Goal: Use online tool/utility

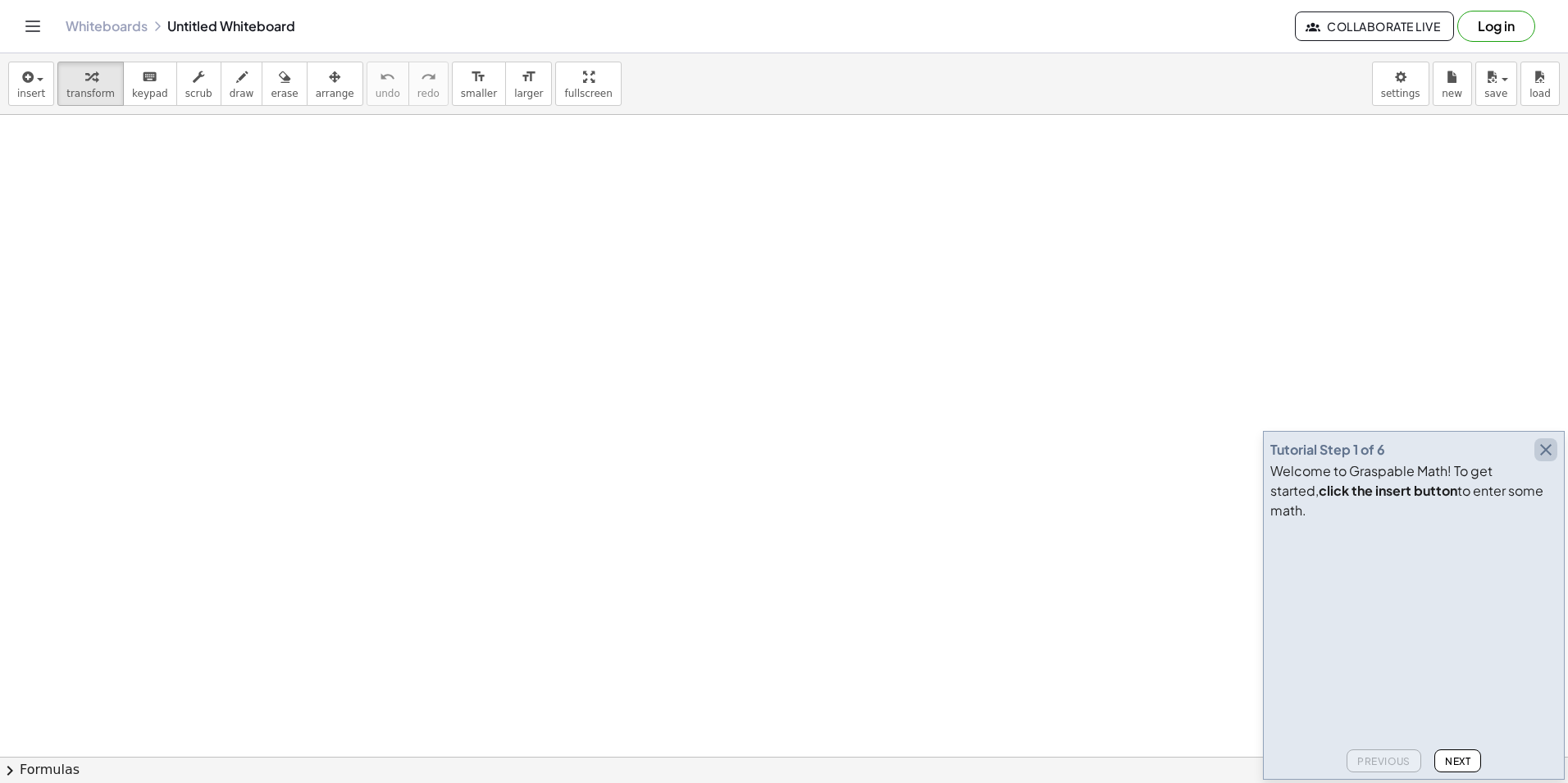
click at [1545, 460] on icon "button" at bounding box center [1546, 450] width 20 height 20
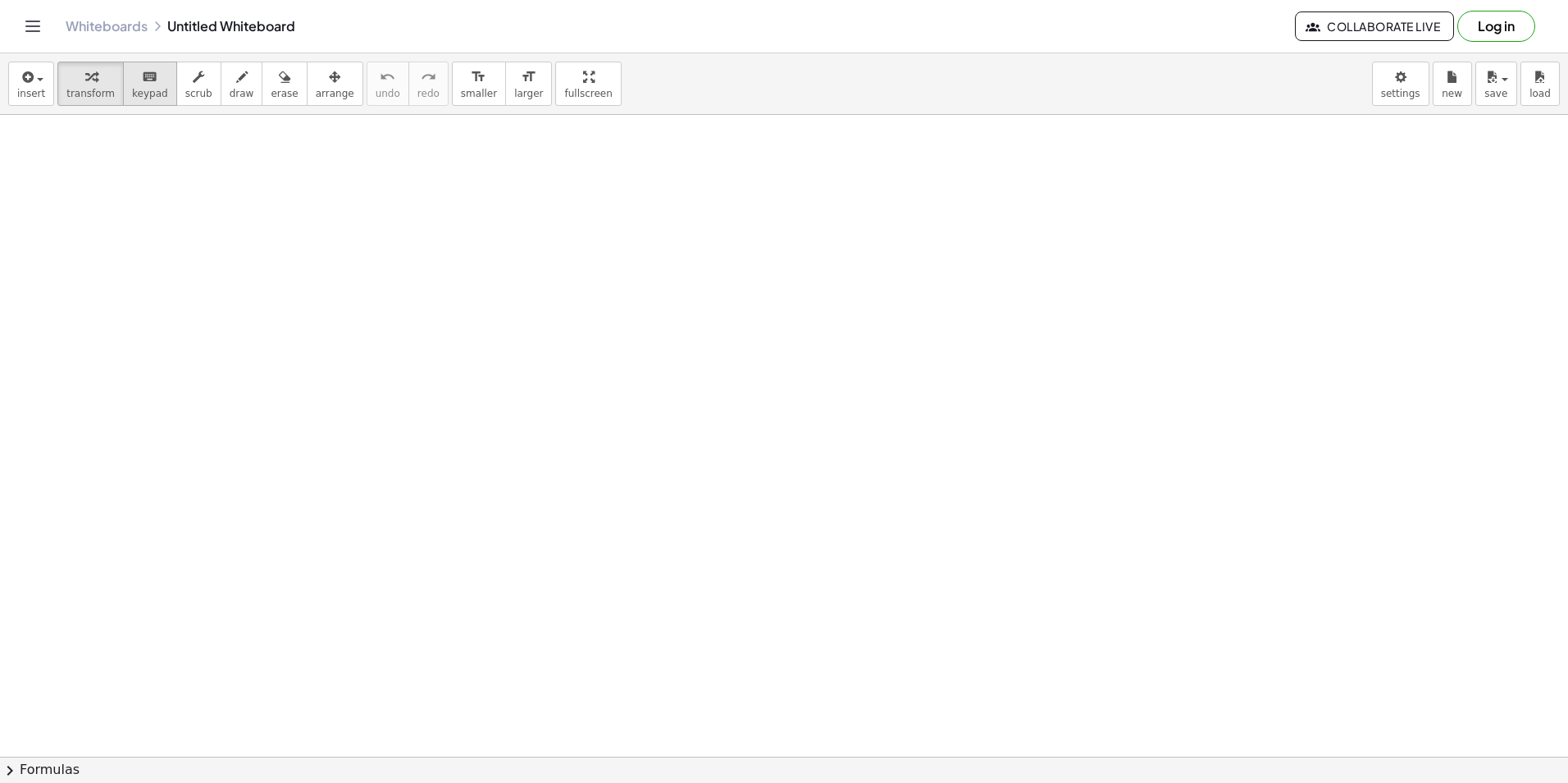
click at [150, 97] on span "keypad" at bounding box center [150, 94] width 36 height 12
click at [140, 91] on span "keypad" at bounding box center [150, 94] width 36 height 12
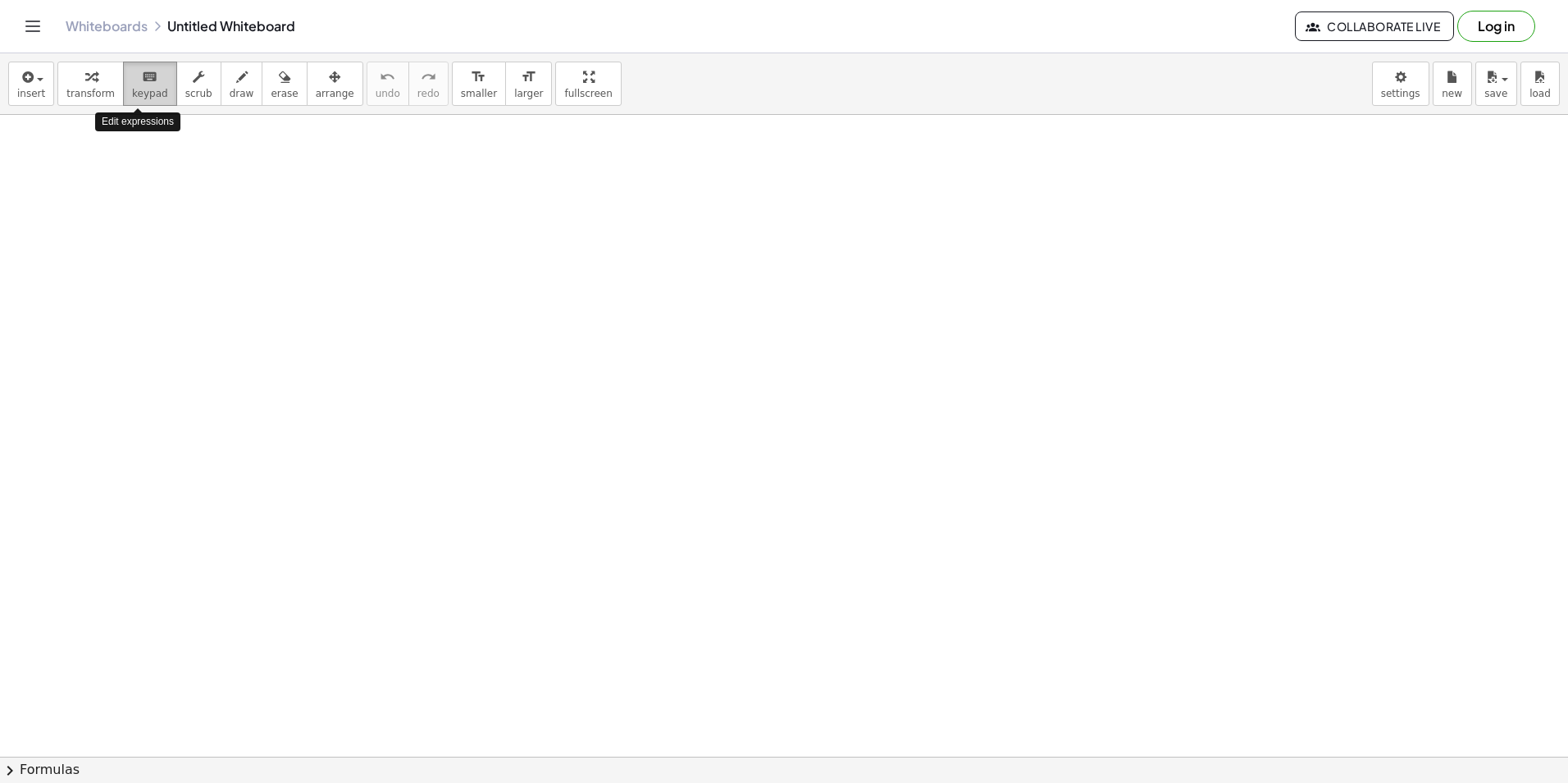
click at [140, 91] on span "keypad" at bounding box center [150, 94] width 36 height 12
click at [132, 91] on span "keypad" at bounding box center [150, 94] width 36 height 12
click at [140, 92] on span "keypad" at bounding box center [150, 94] width 36 height 12
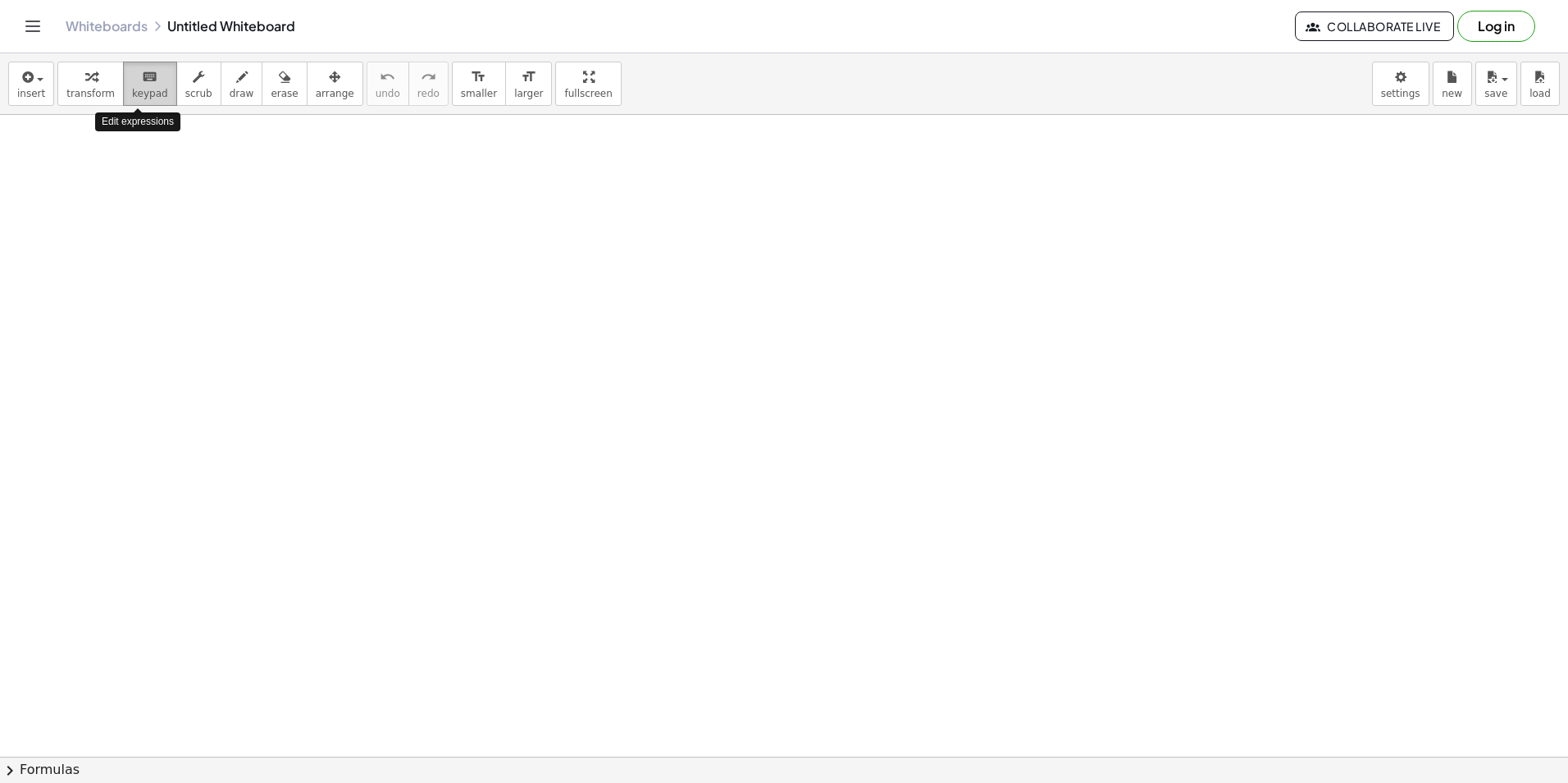
click at [140, 92] on span "keypad" at bounding box center [150, 94] width 36 height 12
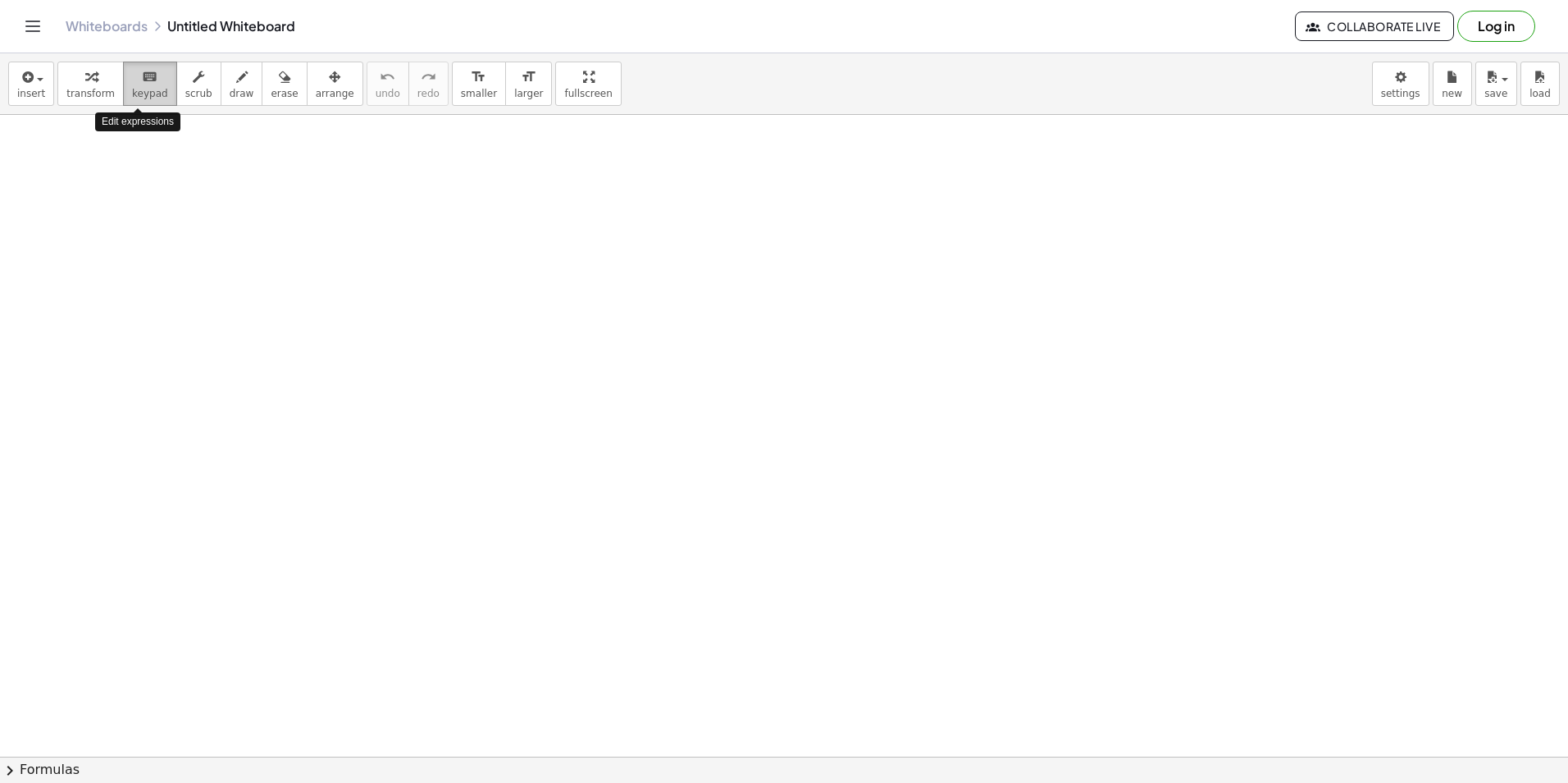
click at [140, 92] on span "keypad" at bounding box center [150, 94] width 36 height 12
click at [155, 74] on button "keyboard keypad" at bounding box center [150, 84] width 54 height 44
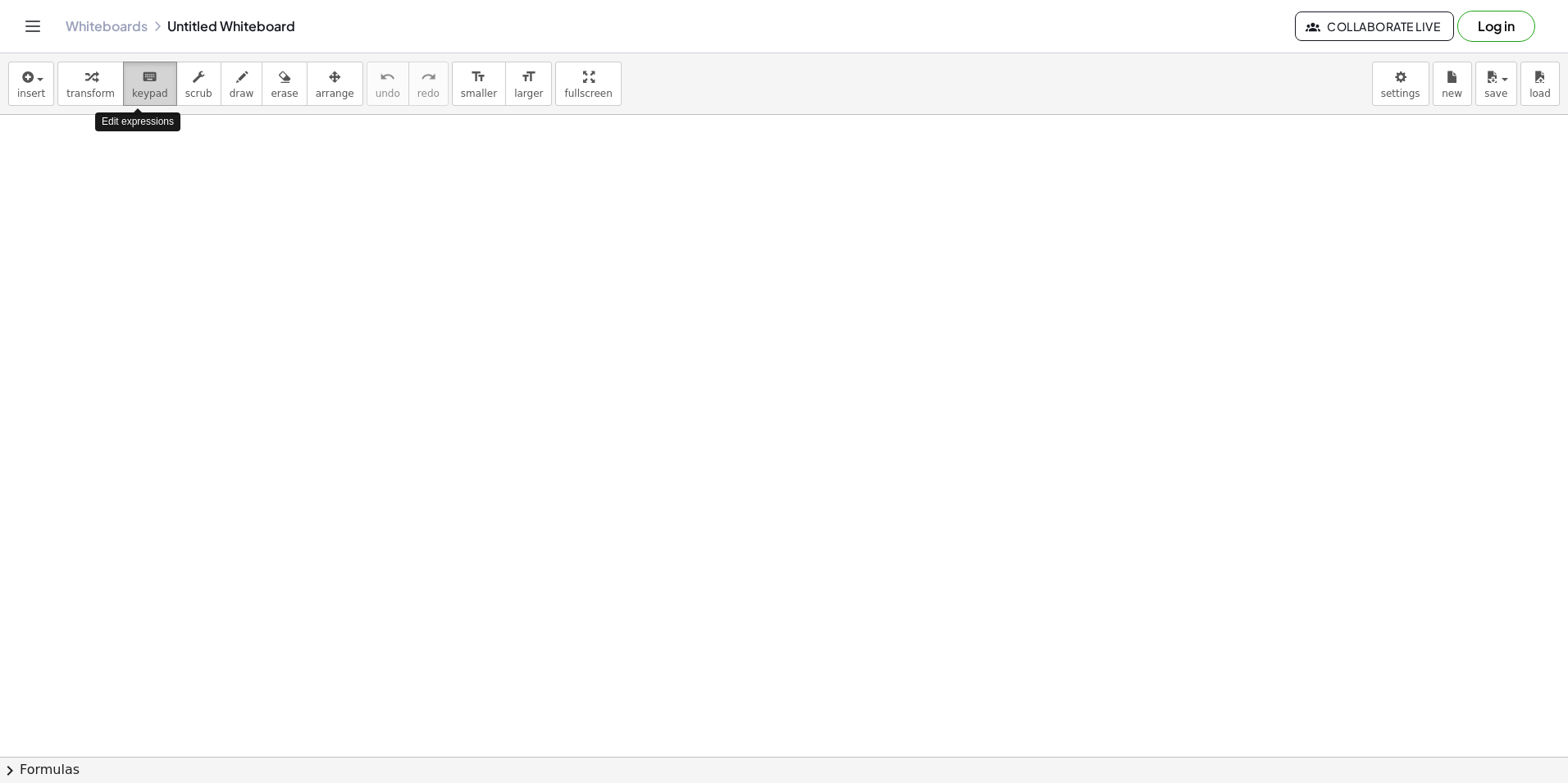
click at [155, 74] on button "keyboard keypad" at bounding box center [150, 84] width 54 height 44
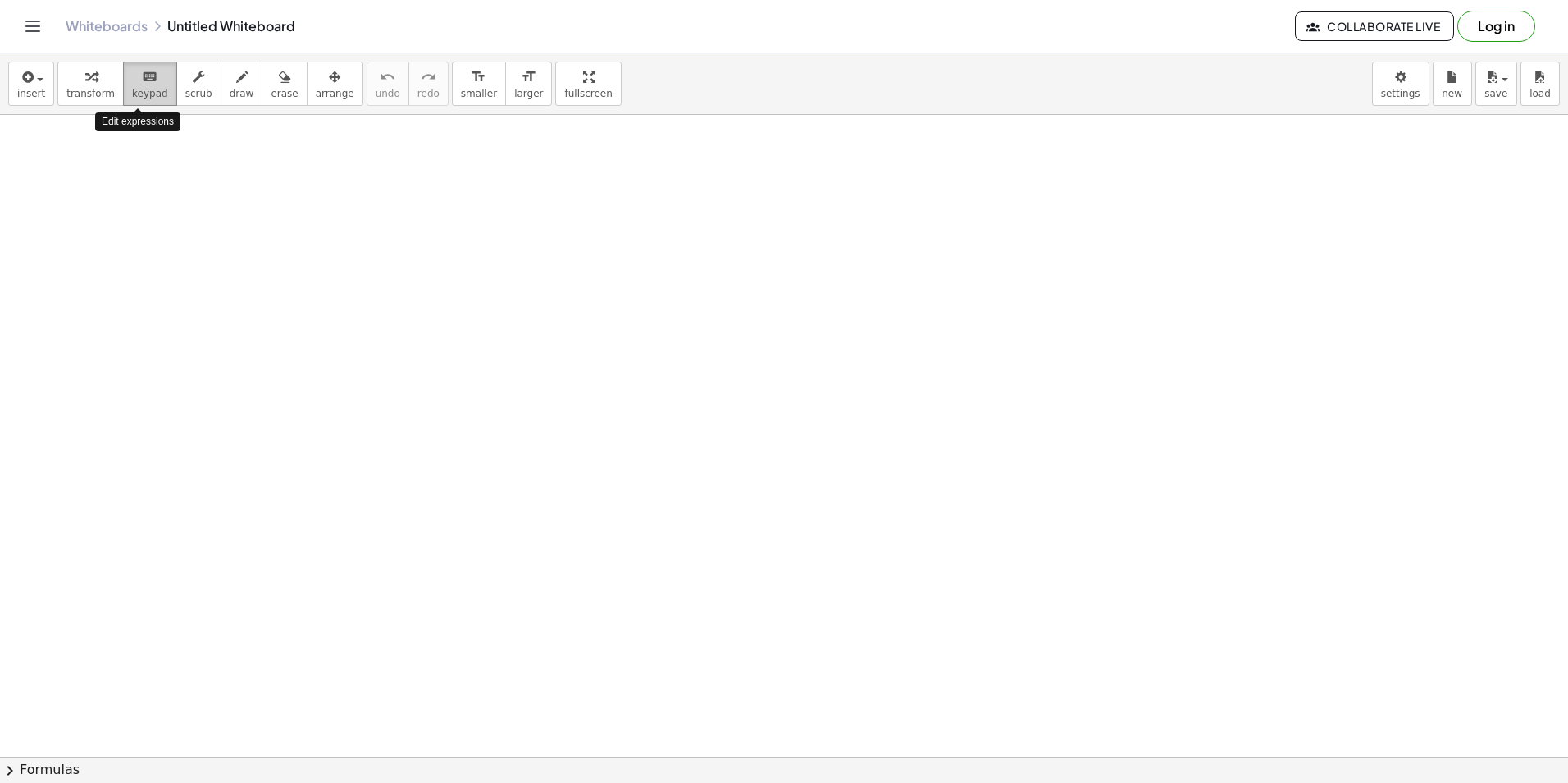
click at [155, 74] on button "keyboard keypad" at bounding box center [150, 84] width 54 height 44
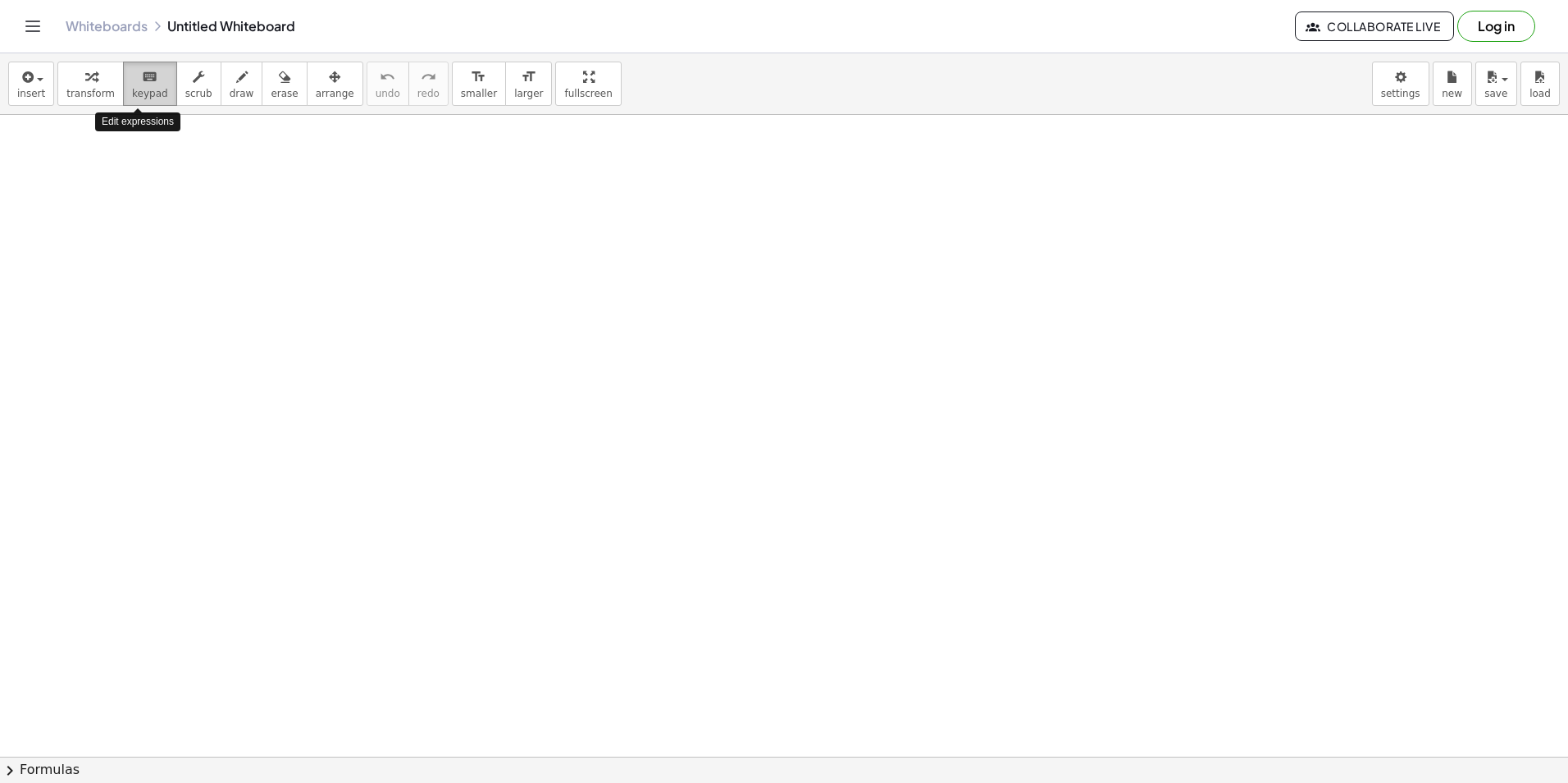
click at [155, 74] on button "keyboard keypad" at bounding box center [150, 84] width 54 height 44
drag, startPoint x: 155, startPoint y: 74, endPoint x: 135, endPoint y: 80, distance: 20.9
click at [135, 80] on button "keyboard keypad" at bounding box center [150, 84] width 54 height 44
click at [142, 80] on icon "keyboard" at bounding box center [150, 77] width 16 height 20
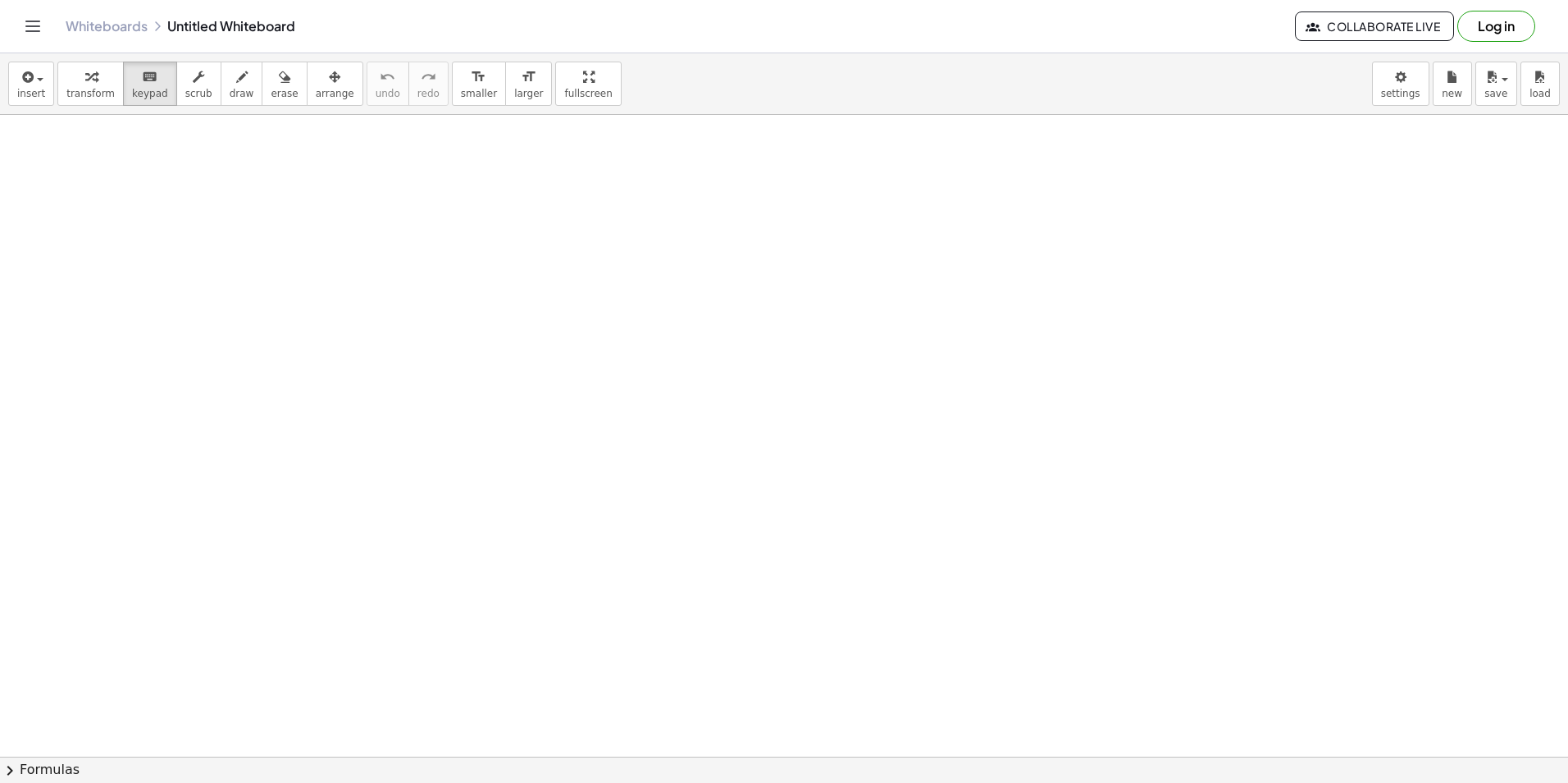
drag, startPoint x: 565, startPoint y: 416, endPoint x: 700, endPoint y: 459, distance: 141.7
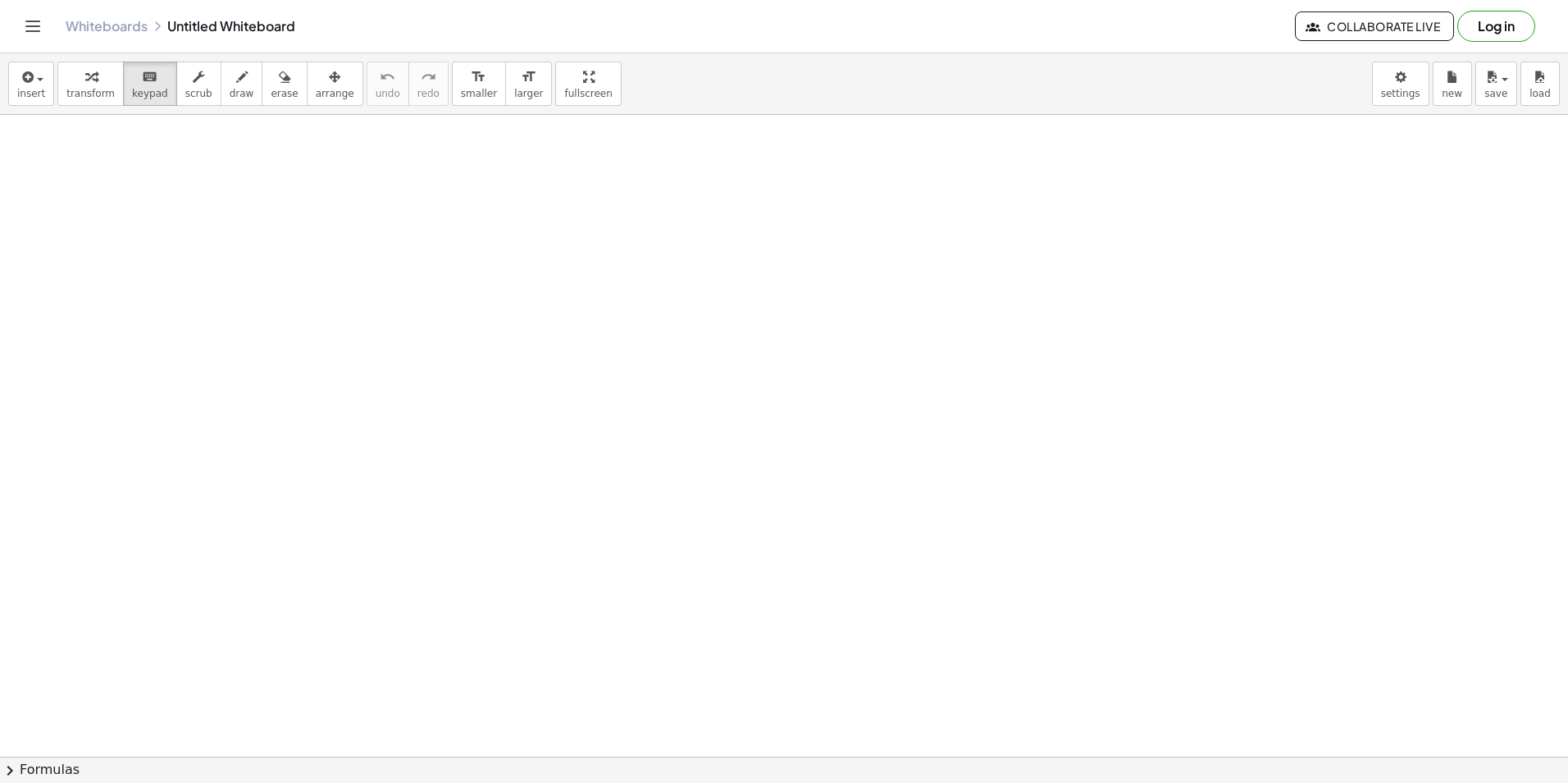
drag, startPoint x: 630, startPoint y: 455, endPoint x: 580, endPoint y: 462, distance: 50.5
click at [142, 74] on icon "keyboard" at bounding box center [150, 77] width 16 height 20
click at [155, 87] on button "keyboard keypad" at bounding box center [150, 84] width 54 height 44
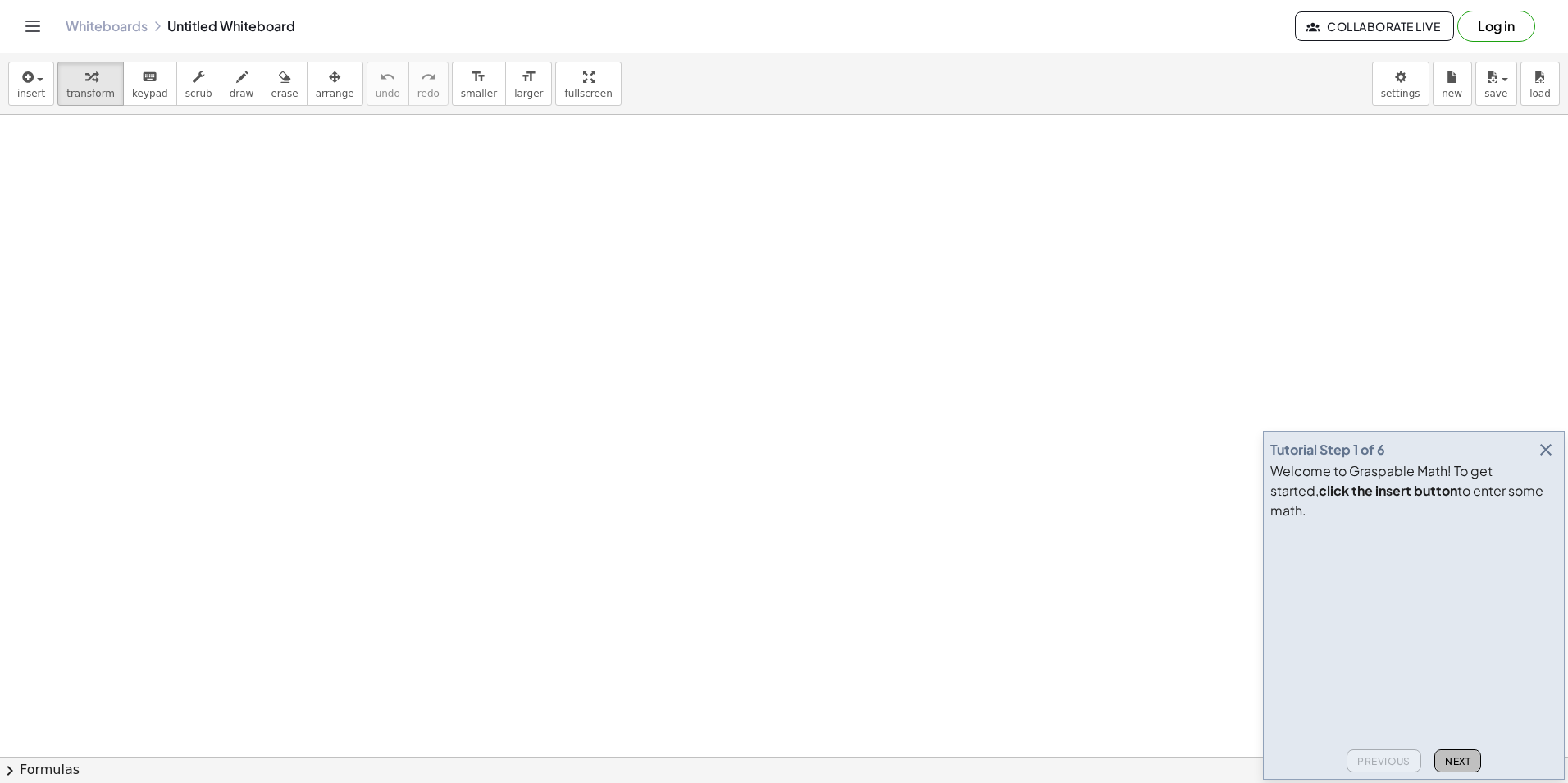
click at [1450, 756] on span "Next" at bounding box center [1458, 761] width 26 height 12
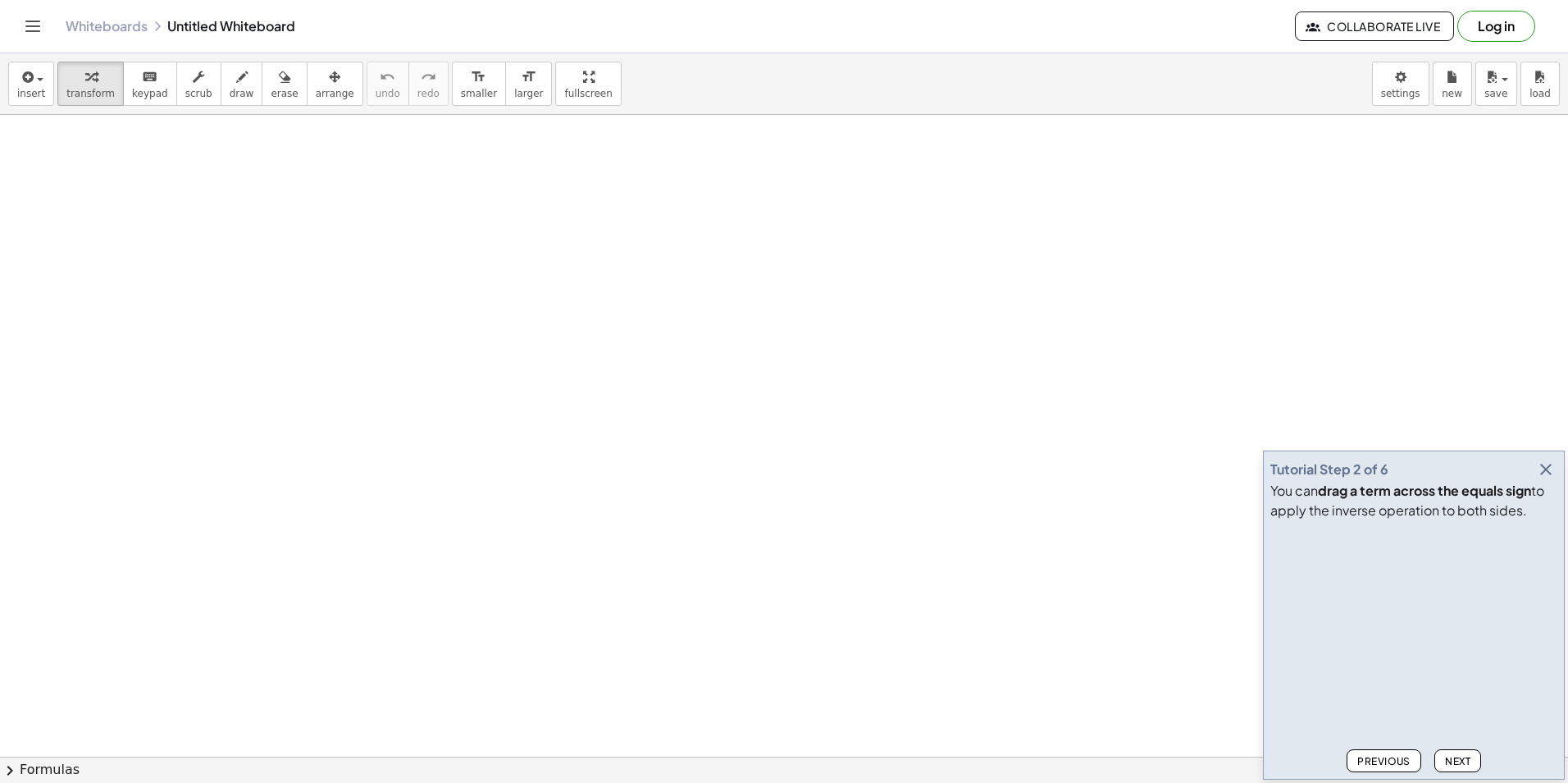
click at [1450, 756] on span "Next" at bounding box center [1458, 761] width 26 height 12
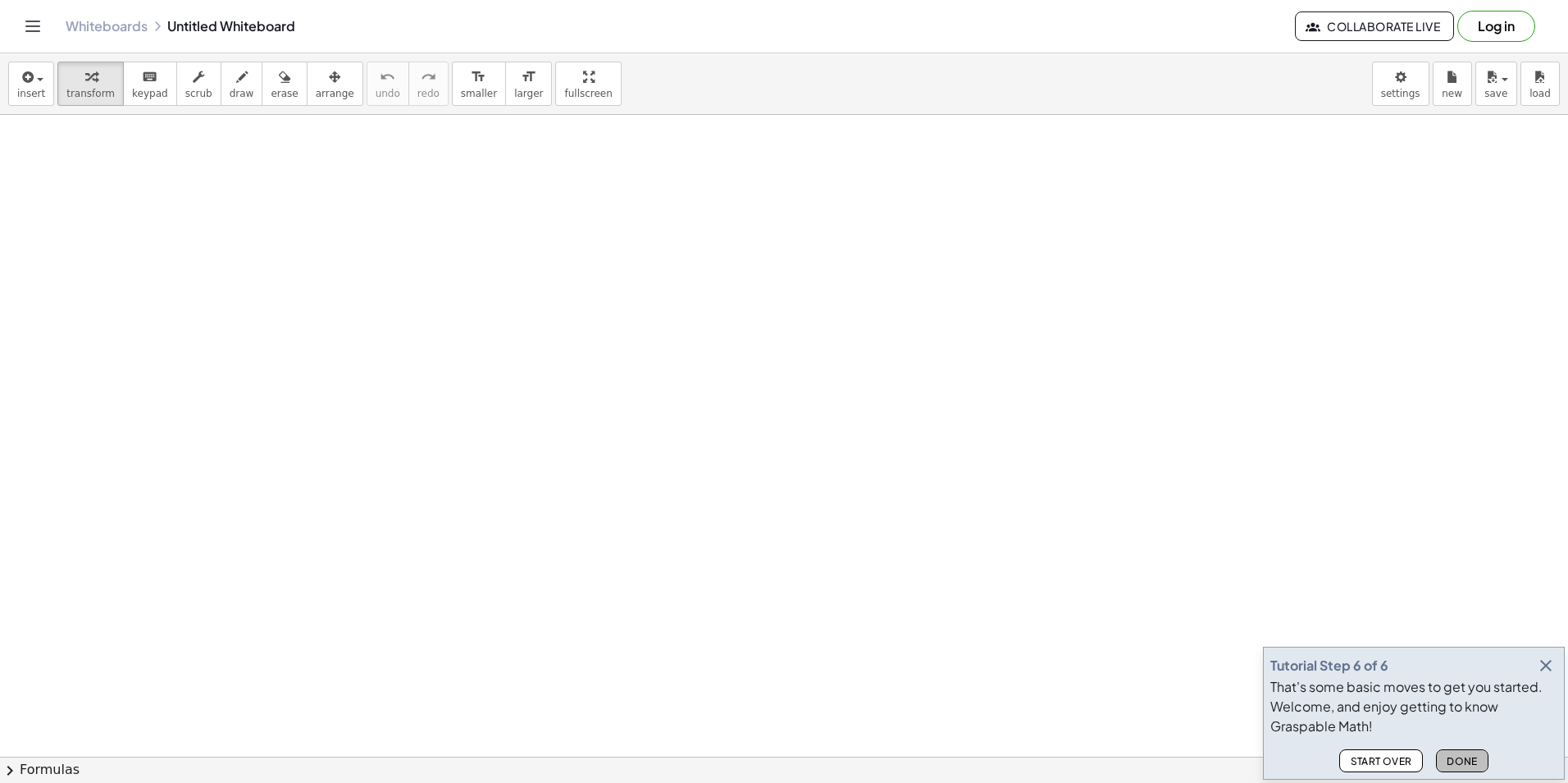
click at [1450, 756] on span "Done" at bounding box center [1461, 761] width 31 height 12
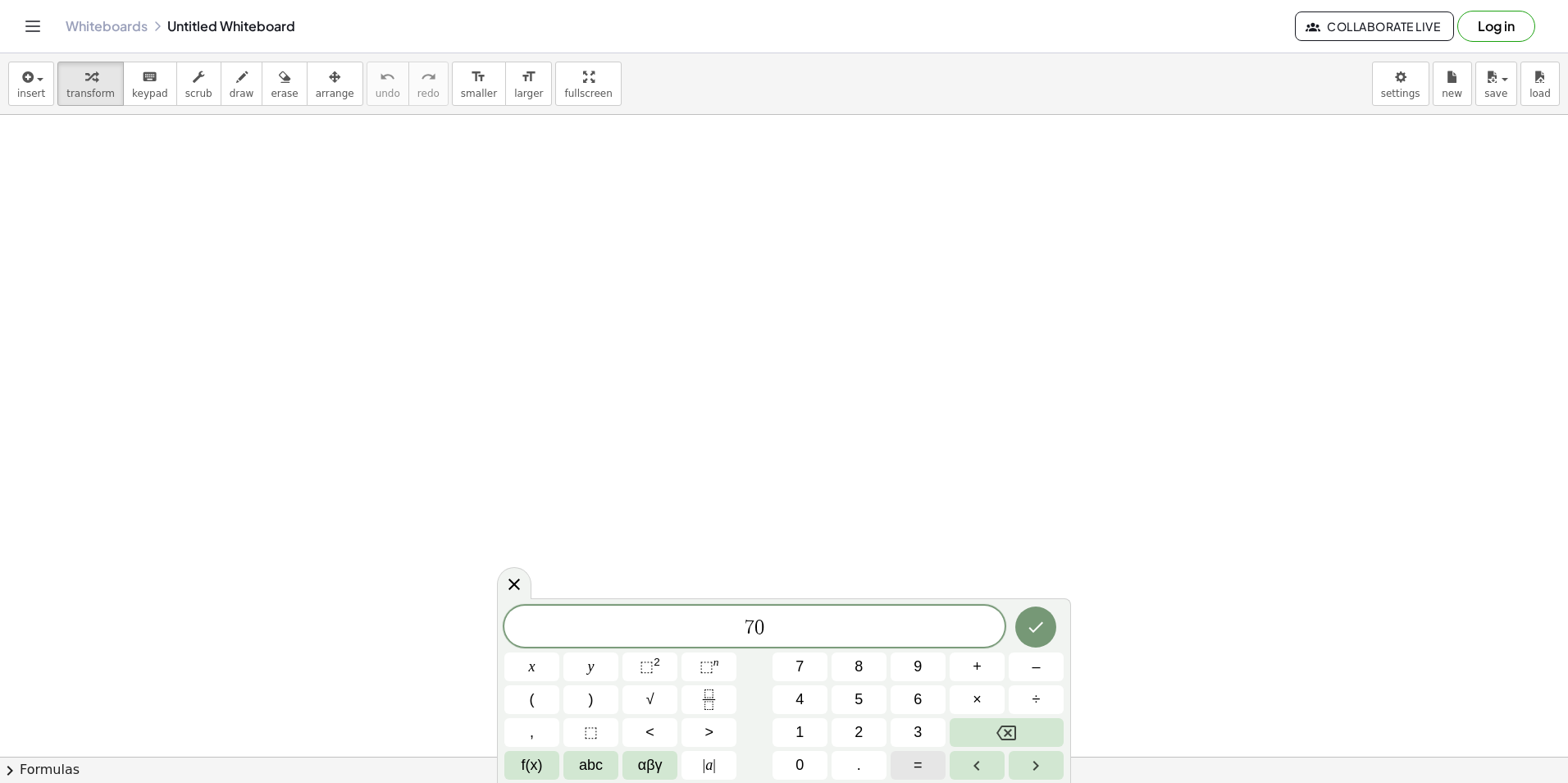
click at [911, 771] on button "=" at bounding box center [917, 765] width 55 height 29
click at [1025, 664] on button "–" at bounding box center [1036, 666] width 55 height 29
click at [846, 655] on button "8" at bounding box center [858, 666] width 55 height 29
click at [983, 665] on button "+" at bounding box center [977, 666] width 55 height 29
click at [912, 733] on button "3" at bounding box center [917, 732] width 55 height 29
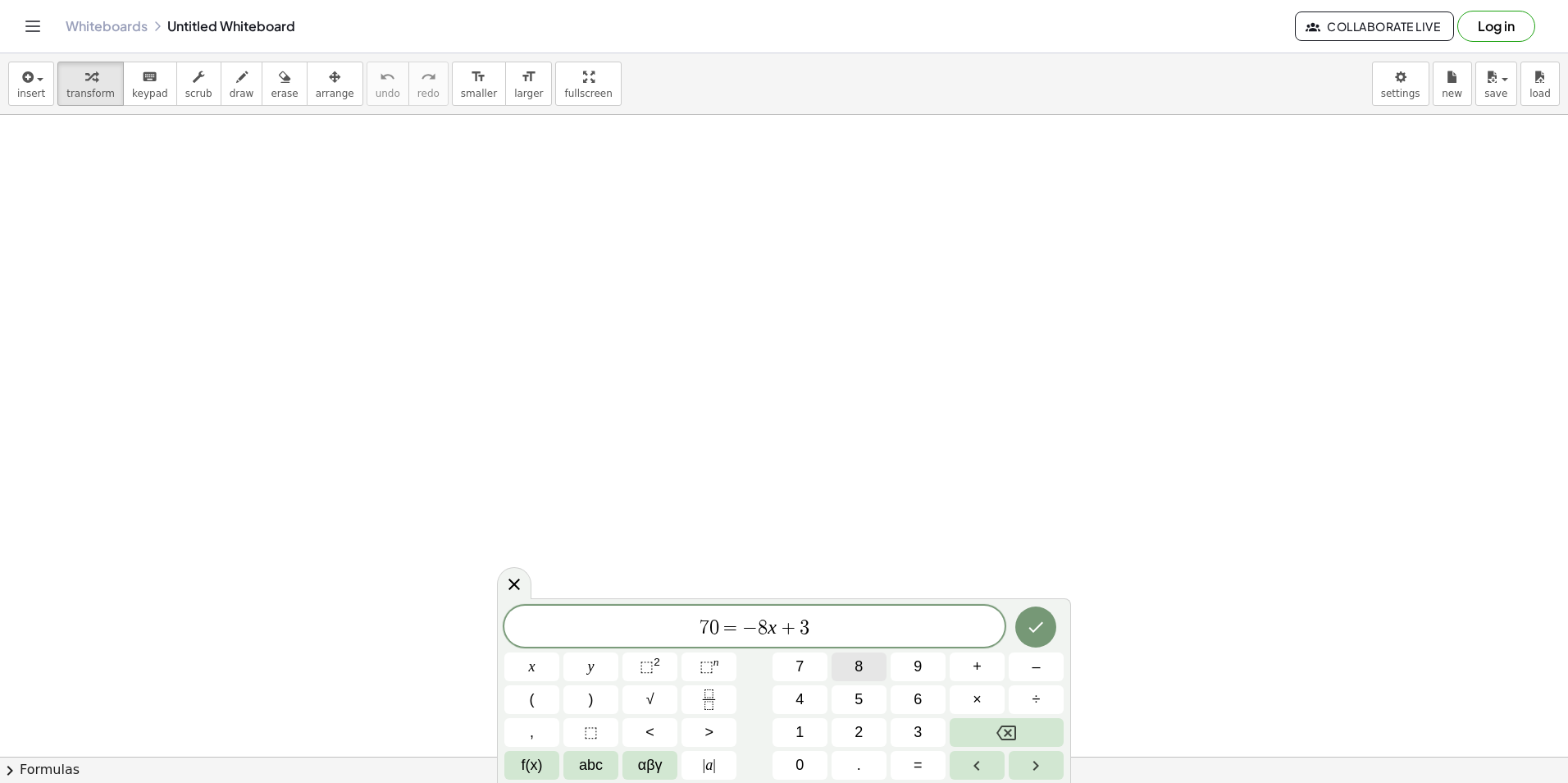
click at [867, 670] on button "8" at bounding box center [858, 666] width 55 height 29
click at [1033, 632] on icon "Done" at bounding box center [1036, 627] width 20 height 20
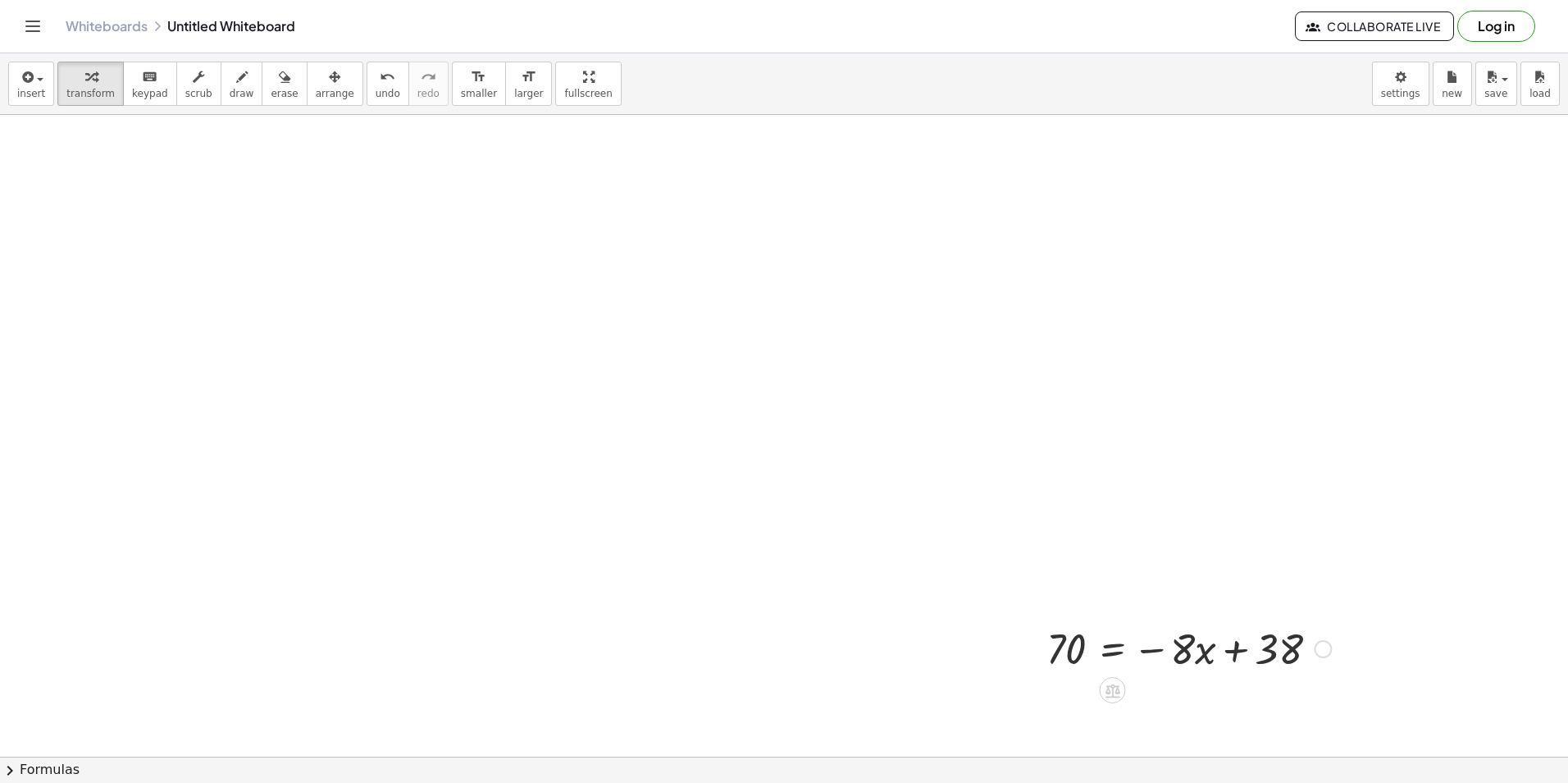
click at [1249, 661] on div at bounding box center [1189, 647] width 301 height 56
click at [1285, 649] on div at bounding box center [1189, 647] width 301 height 56
click at [1323, 641] on div at bounding box center [1323, 649] width 18 height 18
click at [1323, 641] on div "Fix a mistake Transform line Copy line as LaTeX Copy derivation as LaTeX Expand…" at bounding box center [1323, 649] width 18 height 18
click at [1273, 659] on div at bounding box center [1189, 647] width 301 height 56
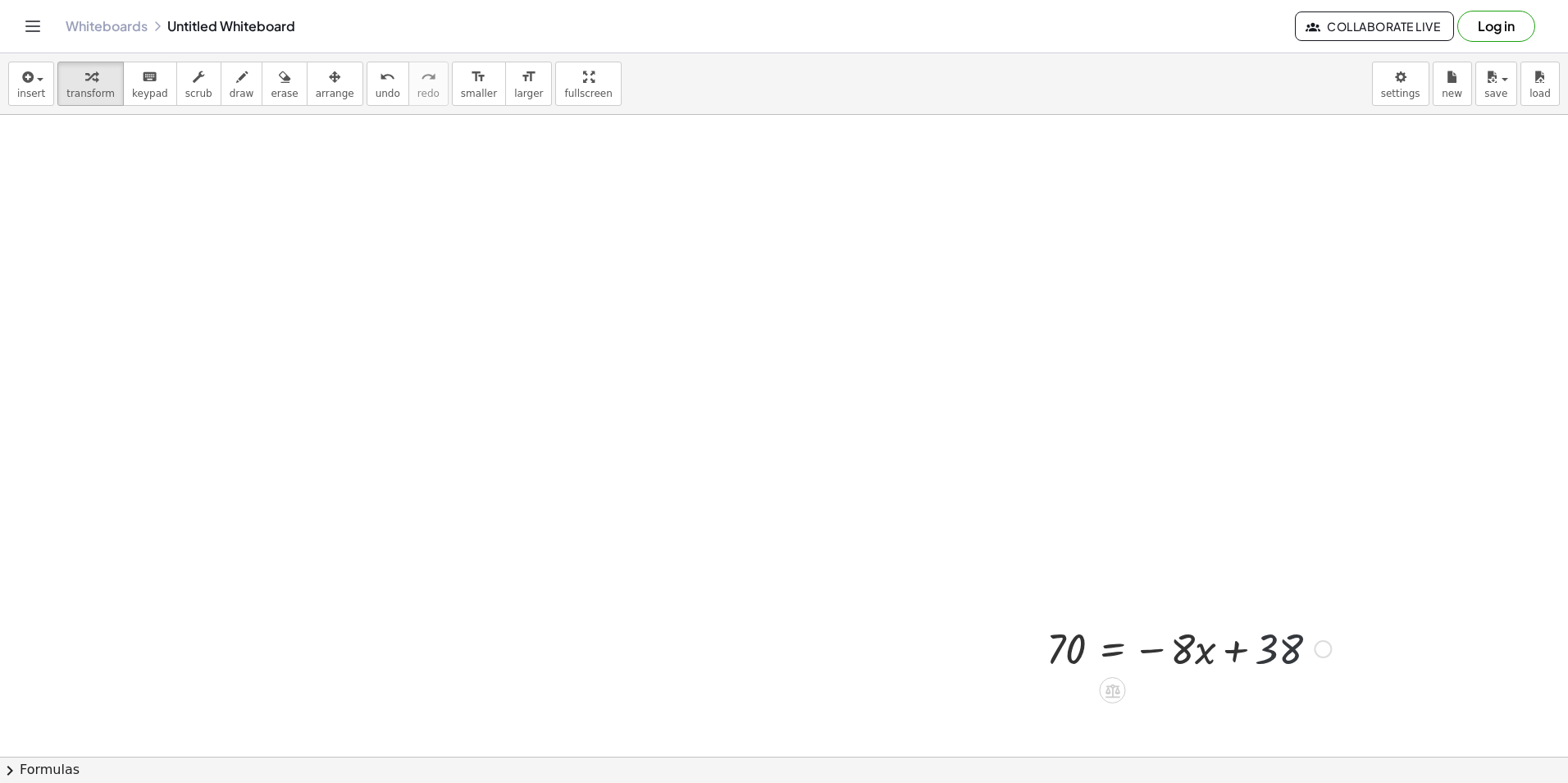
click at [1273, 659] on div at bounding box center [1189, 647] width 301 height 56
drag, startPoint x: 1273, startPoint y: 659, endPoint x: 1298, endPoint y: 658, distance: 25.0
click at [1298, 658] on div at bounding box center [1189, 647] width 301 height 56
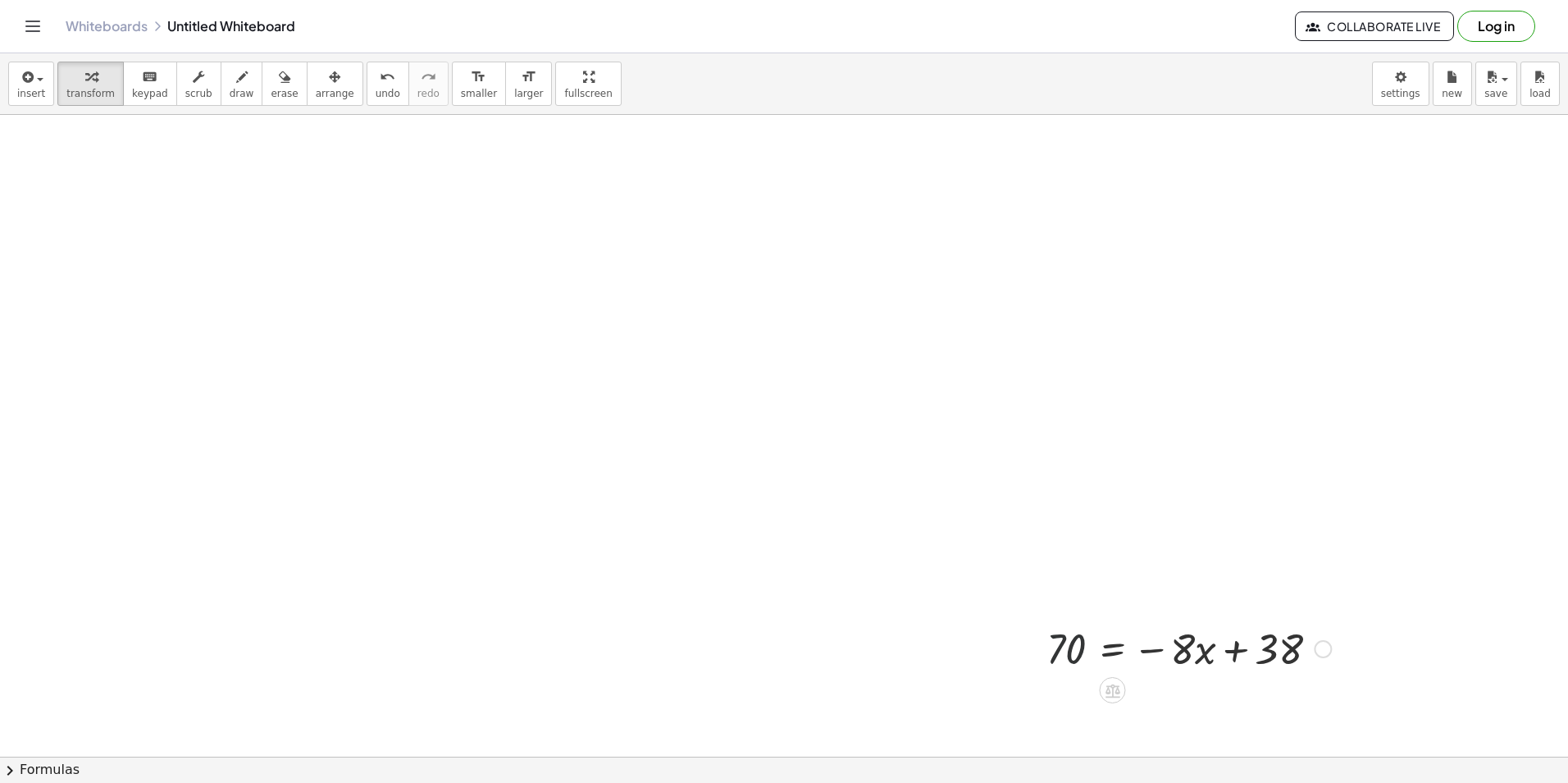
click at [1067, 633] on div at bounding box center [1189, 647] width 301 height 56
drag, startPoint x: 1068, startPoint y: 638, endPoint x: 1292, endPoint y: 637, distance: 224.0
click at [1292, 637] on div at bounding box center [1189, 647] width 301 height 56
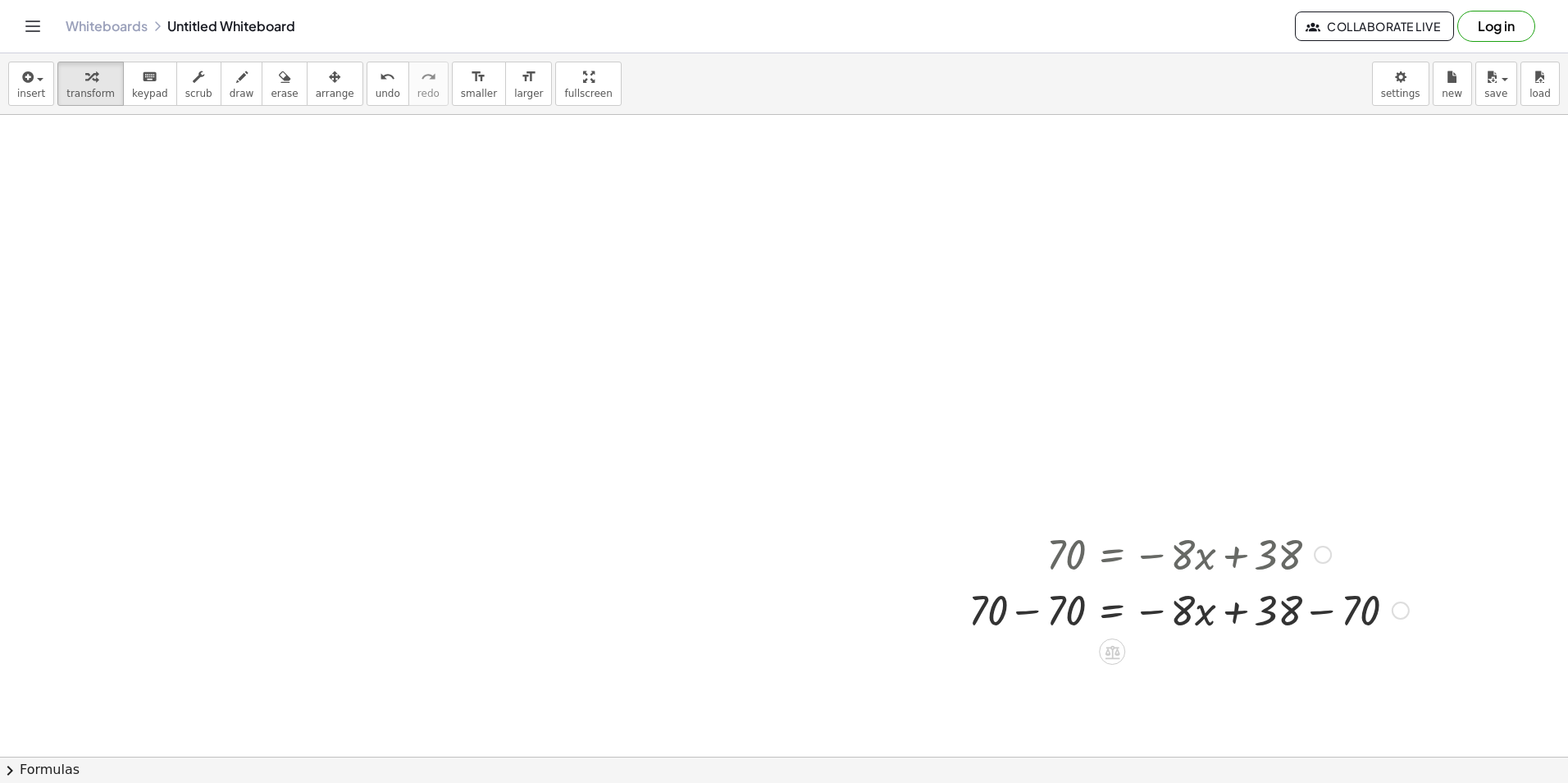
scroll to position [98, 0]
click at [1005, 606] on div at bounding box center [1188, 605] width 457 height 56
drag, startPoint x: 999, startPoint y: 604, endPoint x: 1009, endPoint y: 590, distance: 17.2
click at [1009, 590] on div at bounding box center [1188, 605] width 457 height 56
click at [992, 609] on div at bounding box center [1188, 605] width 457 height 56
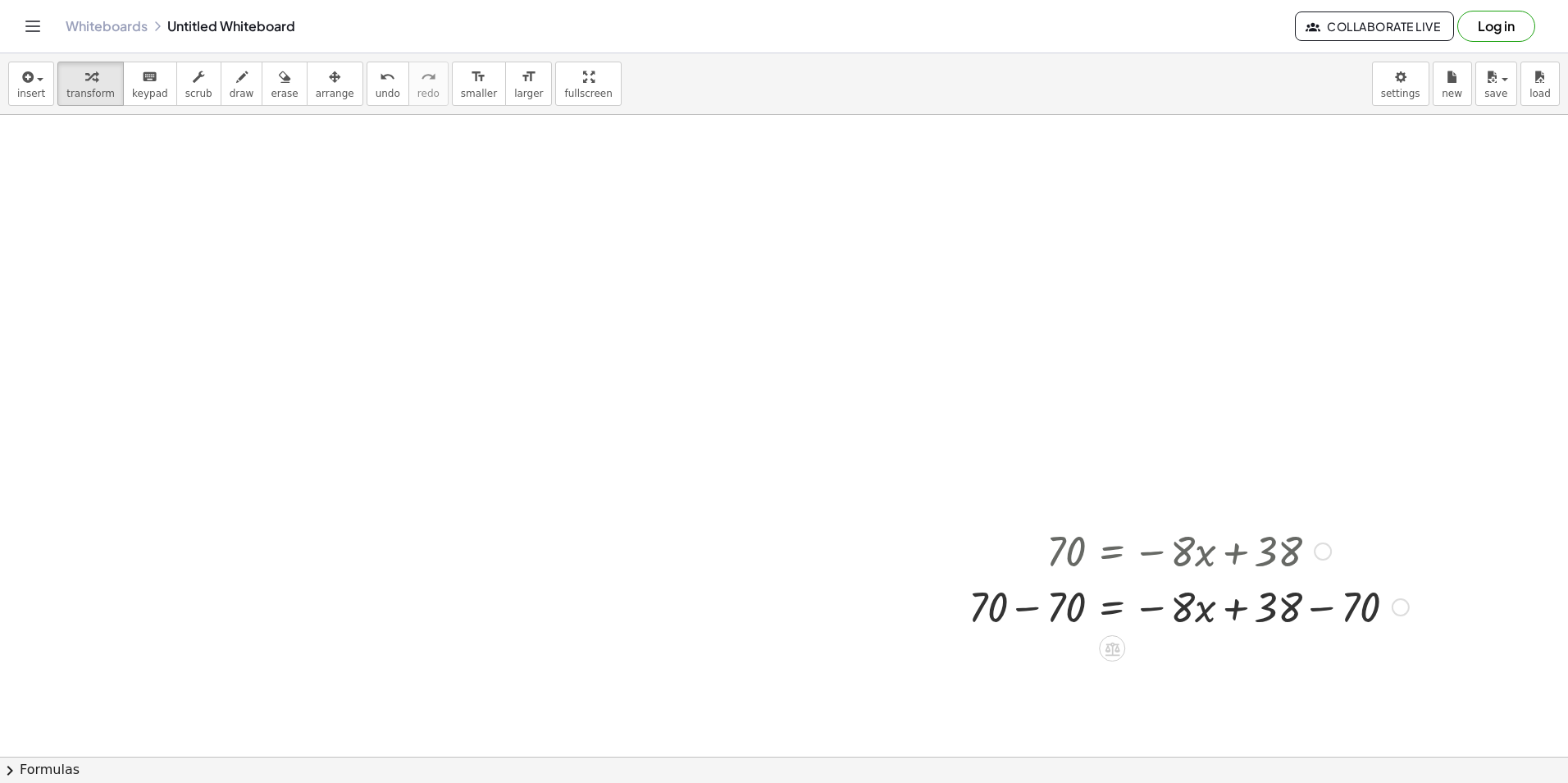
click at [992, 609] on div at bounding box center [1188, 605] width 457 height 56
drag, startPoint x: 992, startPoint y: 609, endPoint x: 1071, endPoint y: 613, distance: 79.1
